Goal: Transaction & Acquisition: Purchase product/service

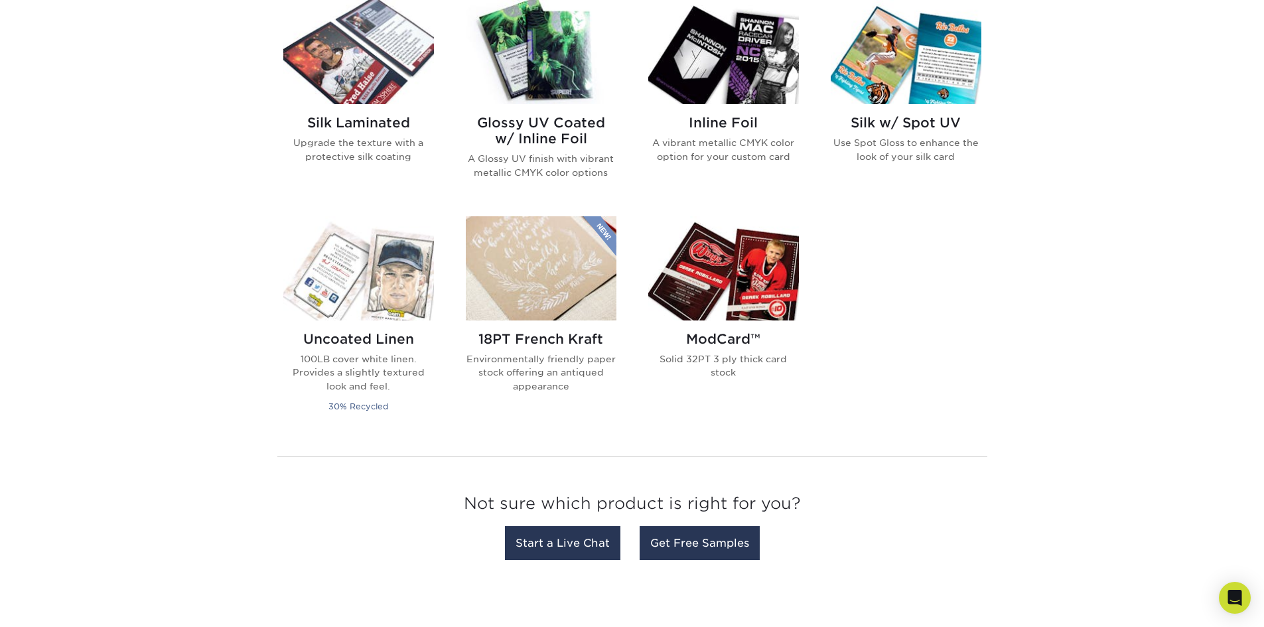
scroll to position [663, 0]
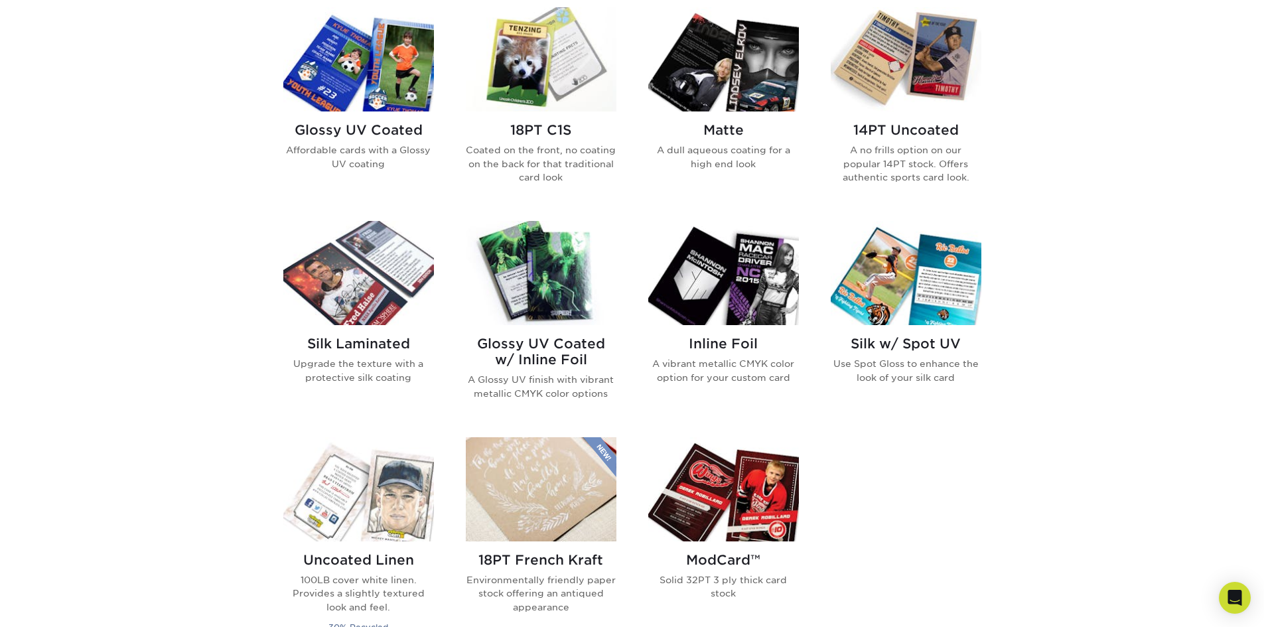
click at [722, 368] on p "A vibrant metallic CMYK color option for your custom card" at bounding box center [723, 370] width 151 height 27
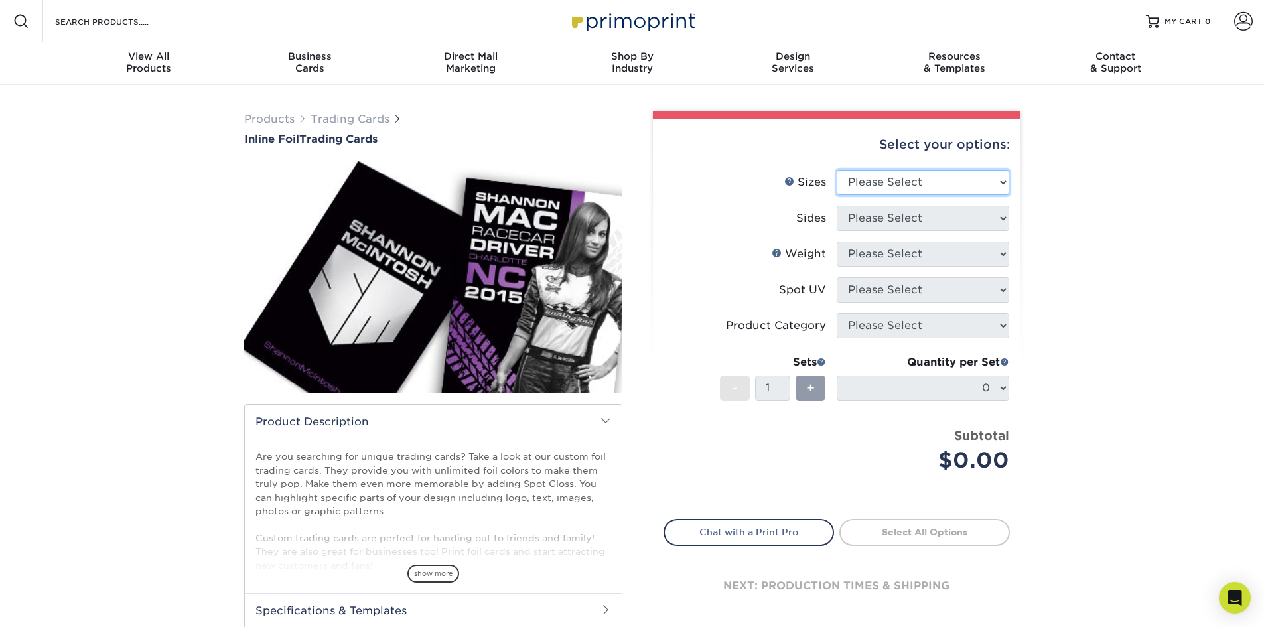
click at [916, 179] on select "Please Select 2.5" x 3.5"" at bounding box center [923, 182] width 172 height 25
select select "2.50x3.50"
click at [837, 170] on select "Please Select 2.5" x 3.5"" at bounding box center [923, 182] width 172 height 25
click at [918, 223] on select "Please Select Print Both Sides - Foil Back Only Print Both Sides - Foil Both Si…" at bounding box center [923, 218] width 172 height 25
click at [1076, 203] on div "Products Trading Cards Inline Foil Trading Cards show more Templates /" at bounding box center [632, 417] width 1264 height 665
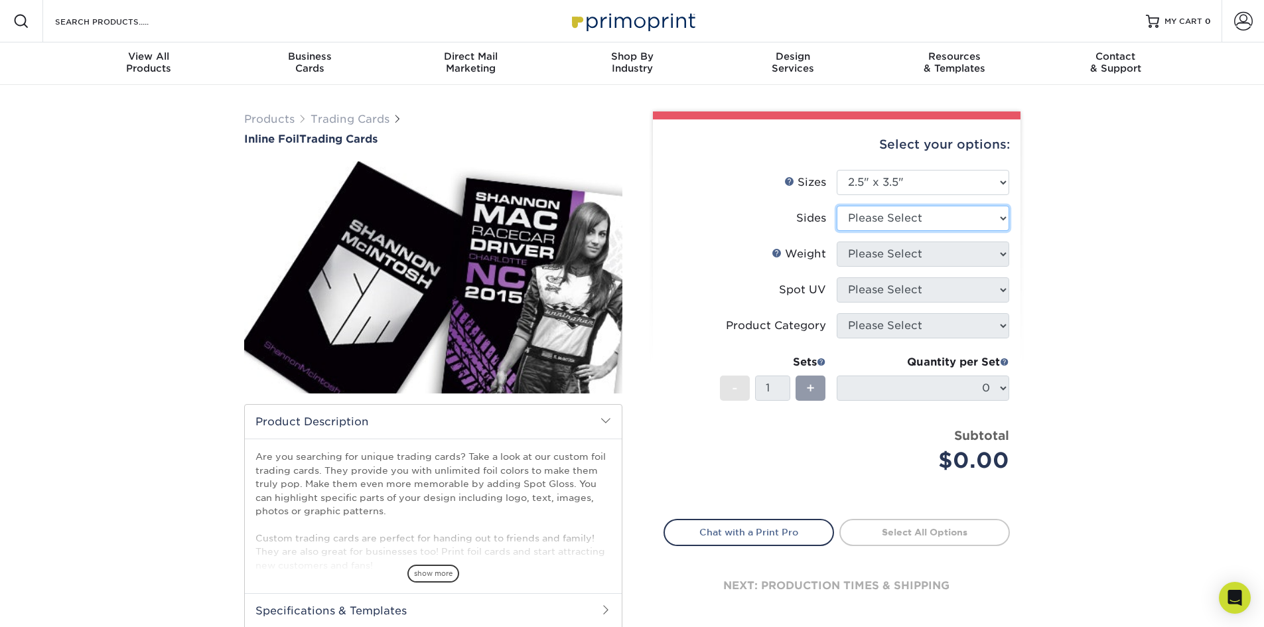
click at [985, 215] on select "Please Select Print Both Sides - Foil Back Only Print Both Sides - Foil Both Si…" at bounding box center [923, 218] width 172 height 25
select select "e9e9dfb3-fba1-4d60-972c-fd9ca5904d33"
click at [837, 206] on select "Please Select Print Both Sides - Foil Back Only Print Both Sides - Foil Both Si…" at bounding box center [923, 218] width 172 height 25
click at [946, 253] on select "Please Select 16PT" at bounding box center [923, 253] width 172 height 25
select select "16PT"
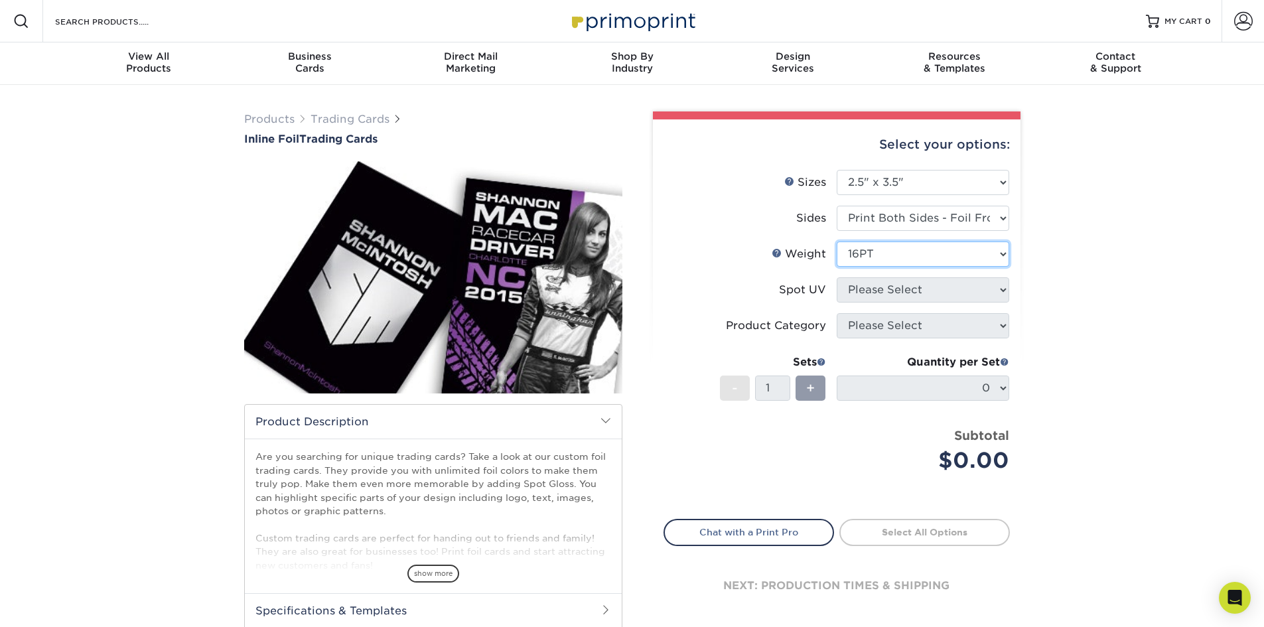
click at [837, 241] on select "Please Select 16PT" at bounding box center [923, 253] width 172 height 25
click at [933, 291] on select "Please Select No Spot UV Front and Back (Both Sides) Front Only Back Only" at bounding box center [923, 289] width 172 height 25
click at [898, 287] on select "Please Select No Spot UV Front and Back (Both Sides) Front Only Back Only" at bounding box center [923, 289] width 172 height 25
select select "1"
click at [837, 277] on select "Please Select No Spot UV Front and Back (Both Sides) Front Only Back Only" at bounding box center [923, 289] width 172 height 25
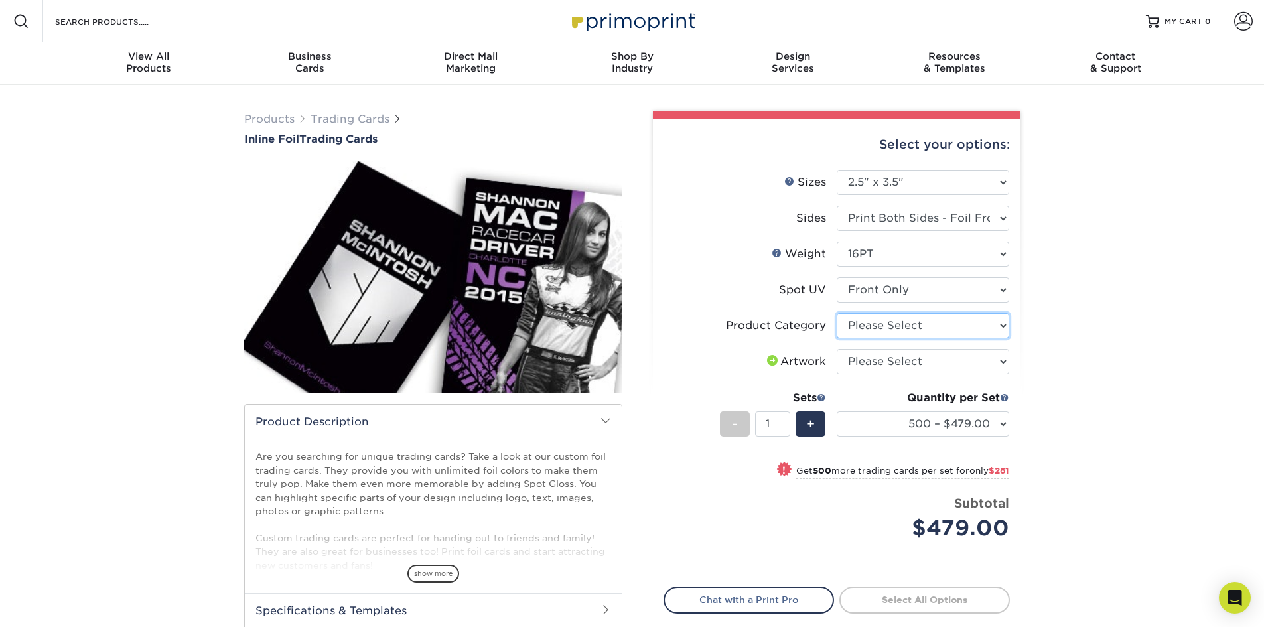
click at [999, 324] on select "Please Select Trading Cards" at bounding box center [923, 325] width 172 height 25
select select "c2f9bce9-36c2-409d-b101-c29d9d031e18"
click at [837, 313] on select "Please Select Trading Cards" at bounding box center [923, 325] width 172 height 25
click at [975, 358] on select "Please Select I will upload files I need a design - $100" at bounding box center [923, 361] width 172 height 25
select select "upload"
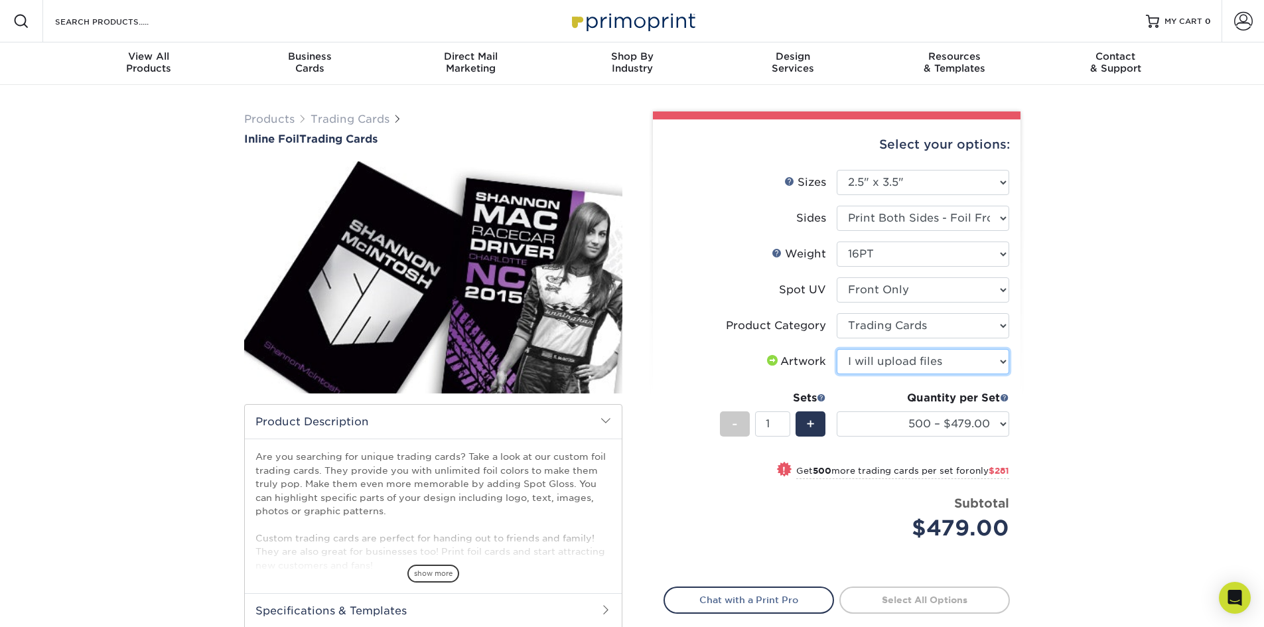
click at [837, 349] on select "Please Select I will upload files I need a design - $100" at bounding box center [923, 361] width 172 height 25
